Goal: Find specific page/section: Find specific page/section

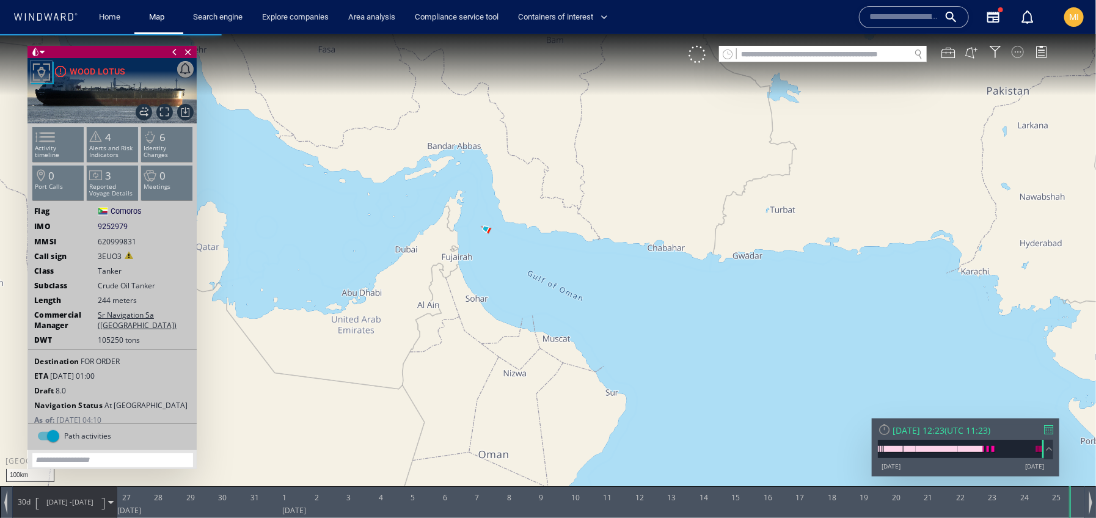
click at [1015, 55] on div at bounding box center [1018, 51] width 12 height 12
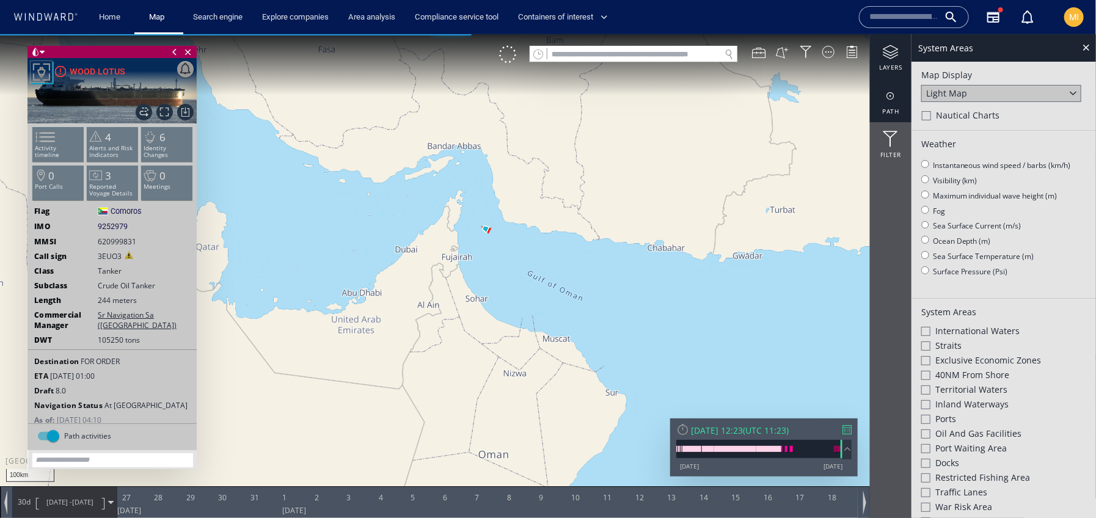
click at [891, 95] on div at bounding box center [891, 95] width 42 height 15
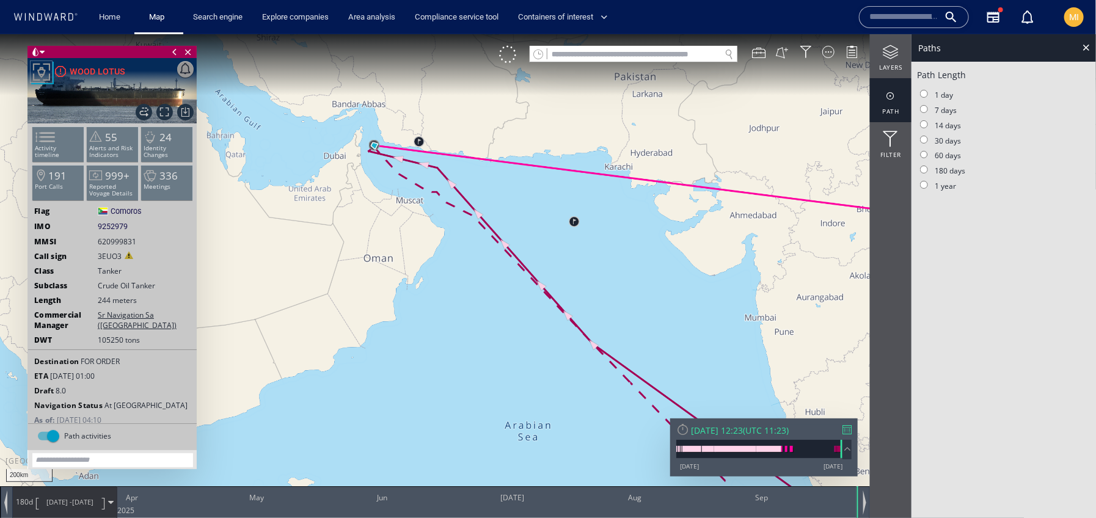
drag, startPoint x: 442, startPoint y: 186, endPoint x: 488, endPoint y: 209, distance: 51.9
click at [483, 206] on canvas "Map" at bounding box center [548, 270] width 1096 height 472
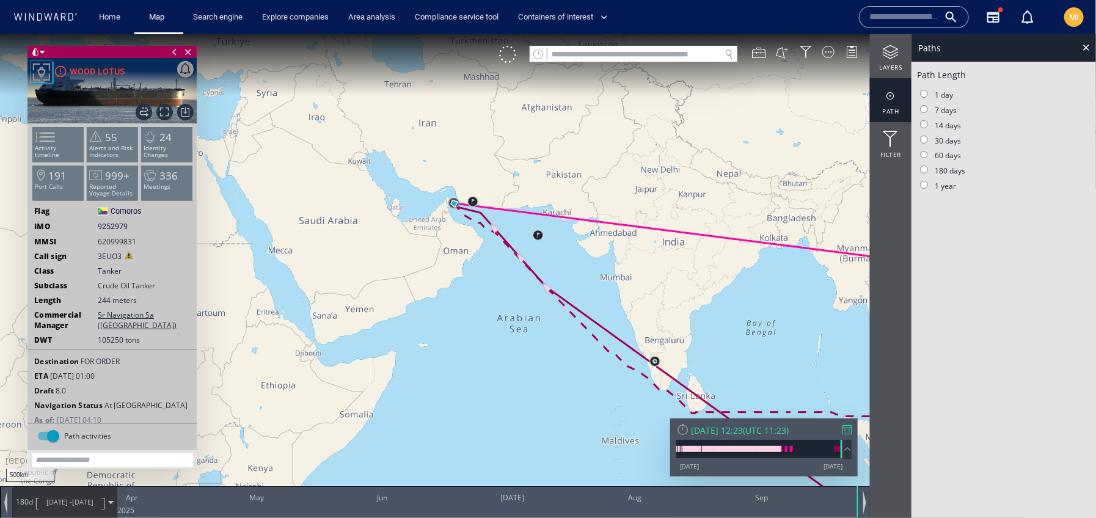
drag, startPoint x: 578, startPoint y: 243, endPoint x: 478, endPoint y: 239, distance: 100.3
click at [478, 239] on canvas "Map" at bounding box center [548, 270] width 1096 height 472
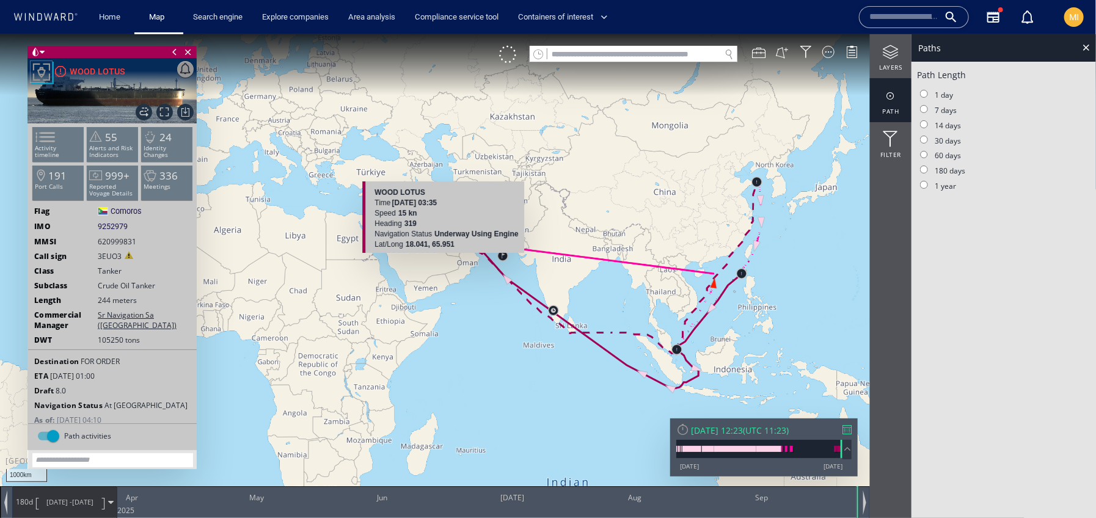
drag, startPoint x: 518, startPoint y: 279, endPoint x: 436, endPoint y: 251, distance: 87.1
click at [436, 249] on canvas "Map" at bounding box center [548, 270] width 1096 height 472
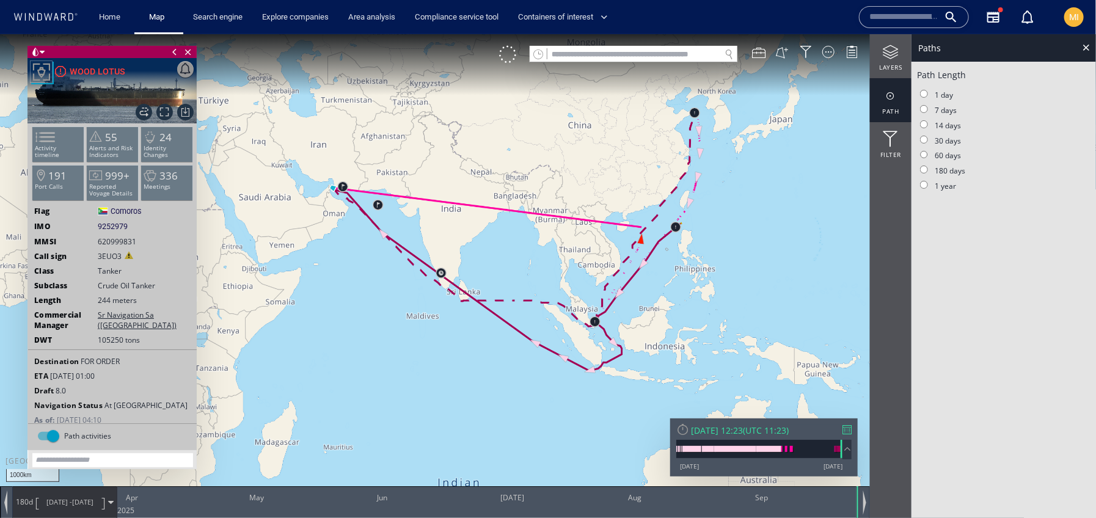
drag, startPoint x: 418, startPoint y: 305, endPoint x: 639, endPoint y: 350, distance: 225.6
click at [640, 350] on canvas "Map" at bounding box center [548, 270] width 1096 height 472
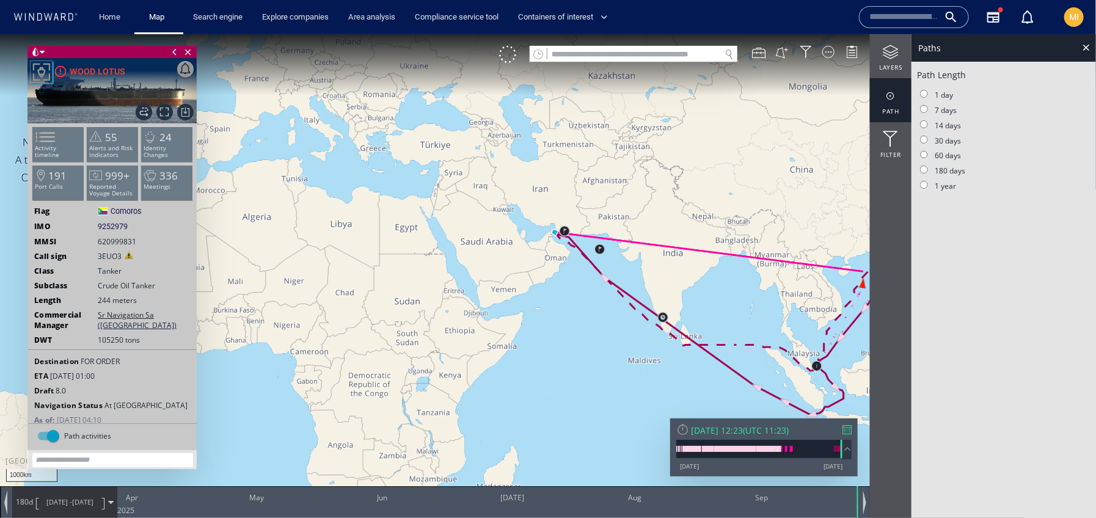
drag, startPoint x: 599, startPoint y: 208, endPoint x: 423, endPoint y: 142, distance: 188.5
click at [423, 141] on canvas "Map" at bounding box center [548, 270] width 1096 height 472
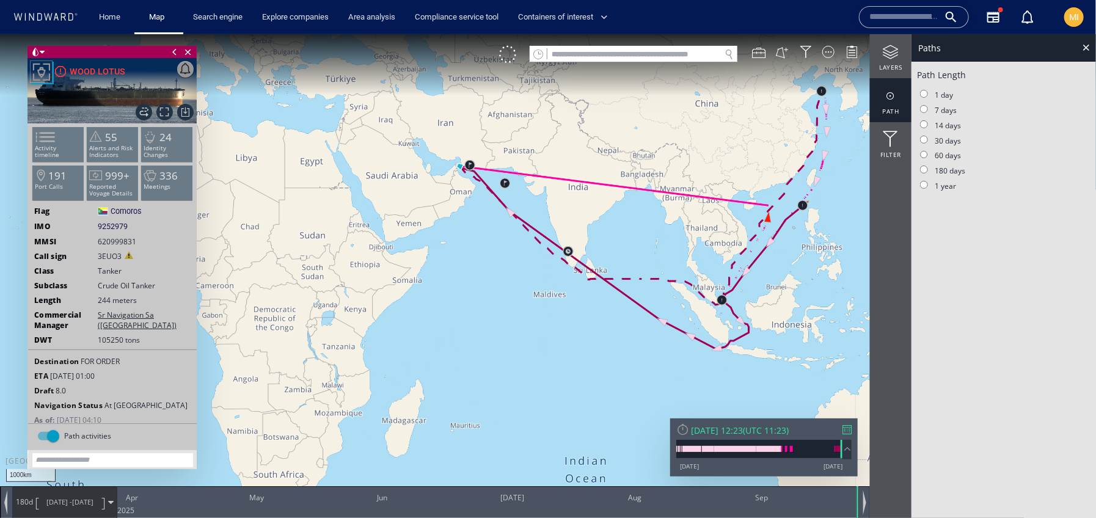
drag, startPoint x: 394, startPoint y: 270, endPoint x: 294, endPoint y: 252, distance: 101.8
click at [294, 252] on canvas "Map" at bounding box center [548, 270] width 1096 height 472
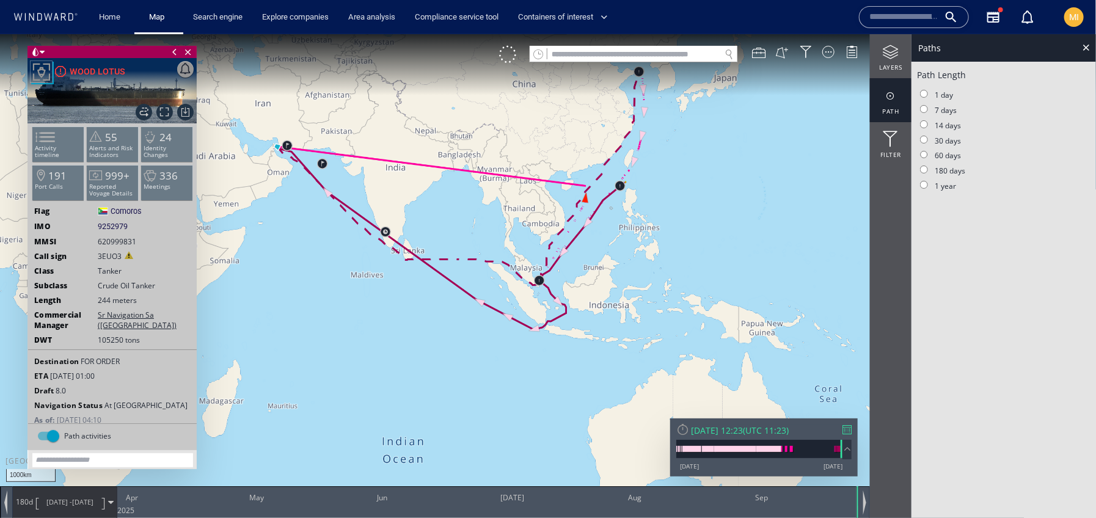
click at [455, 368] on canvas "Map" at bounding box center [548, 270] width 1096 height 472
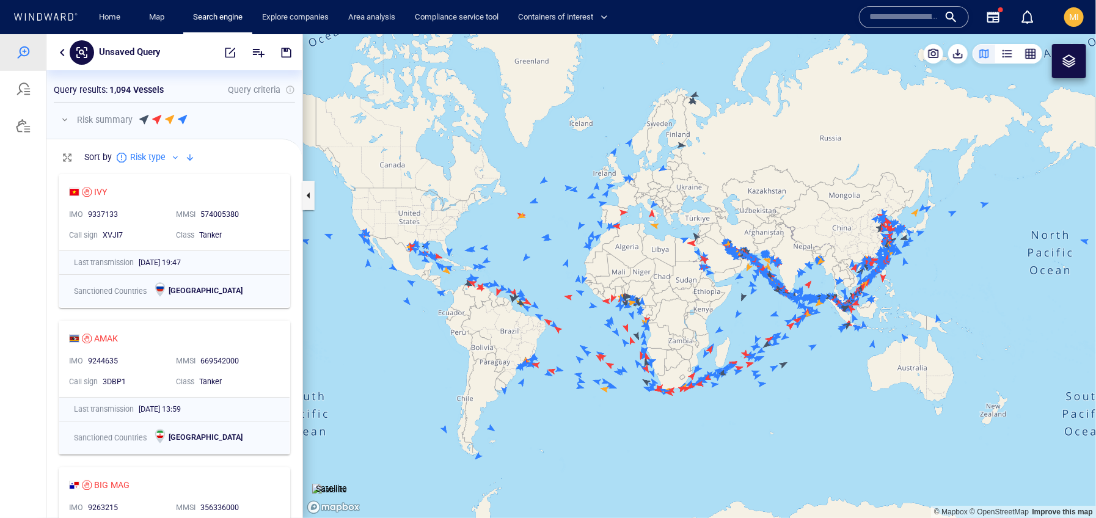
click at [879, 18] on input "text" at bounding box center [904, 17] width 70 height 18
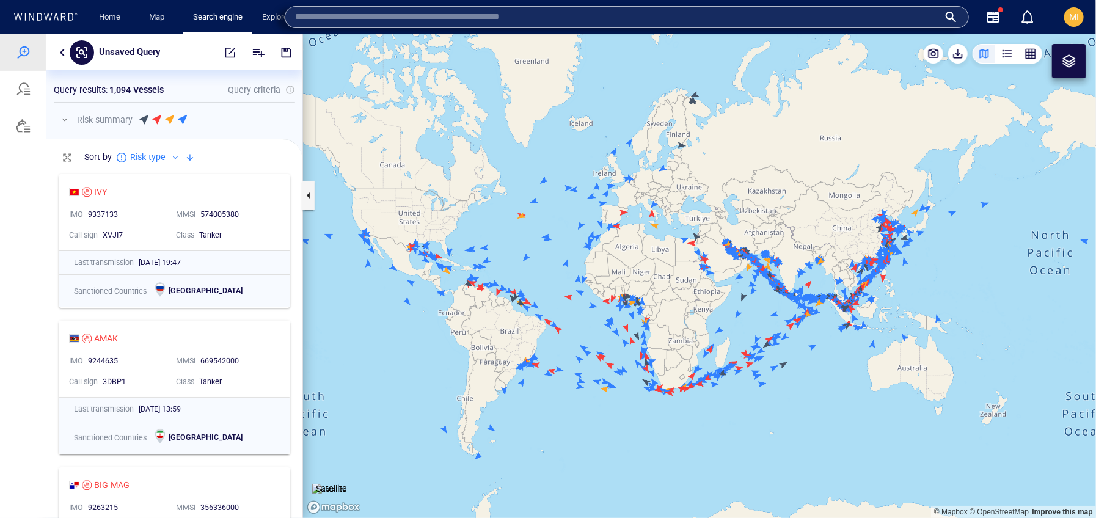
paste input "*******"
type input "*******"
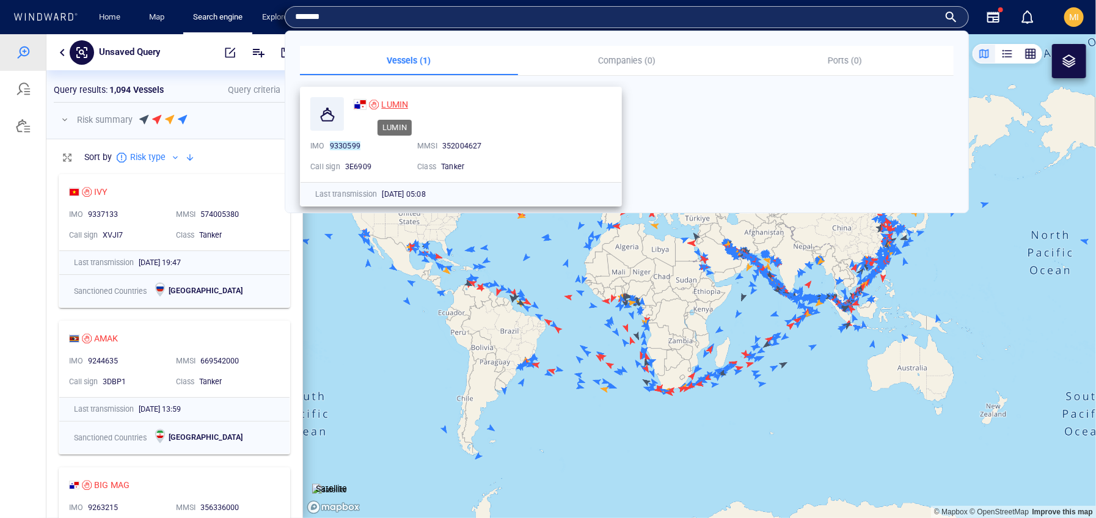
click at [404, 101] on span "LUMIN" at bounding box center [394, 105] width 27 height 10
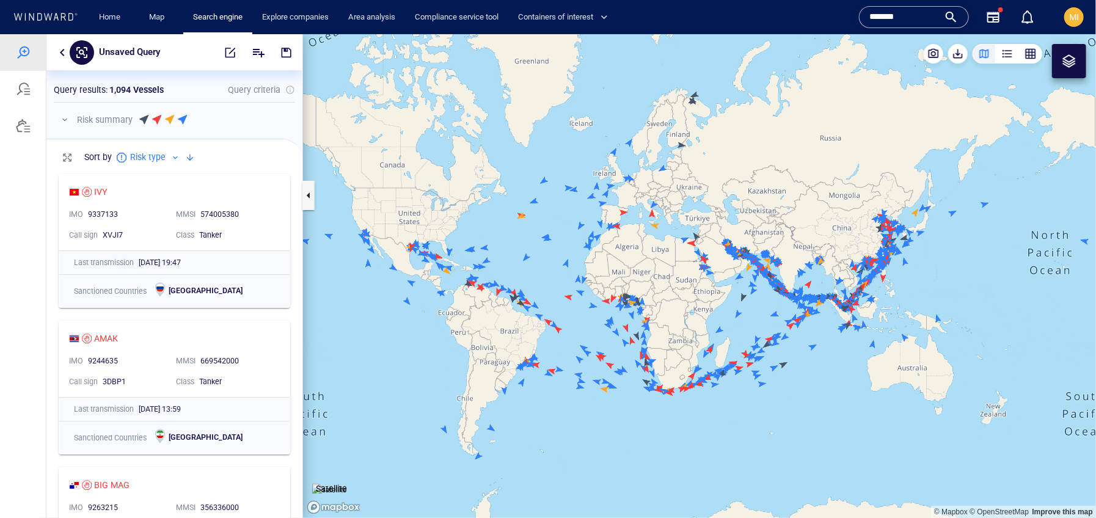
click at [910, 15] on input "*******" at bounding box center [904, 17] width 70 height 18
